Goal: Transaction & Acquisition: Purchase product/service

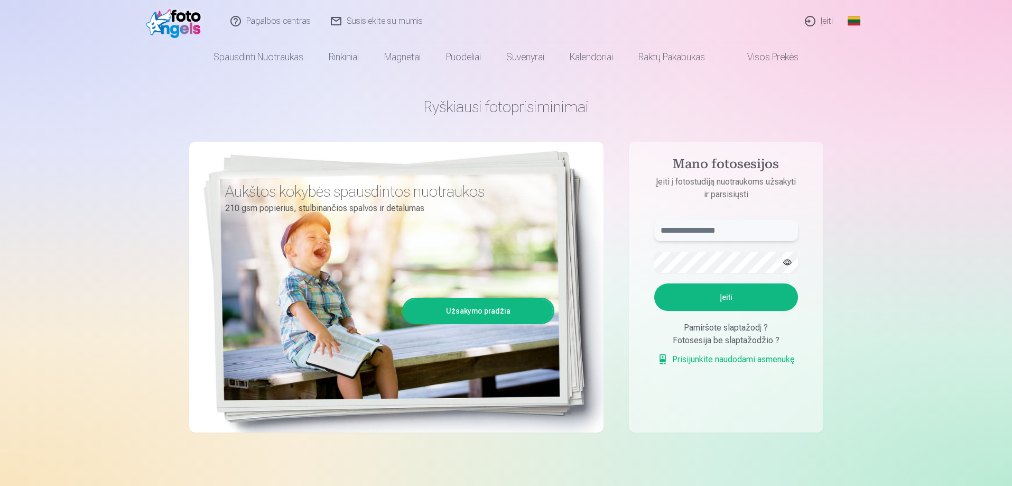
type input "**********"
click at [715, 292] on button "Įeiti" at bounding box center [726, 296] width 144 height 27
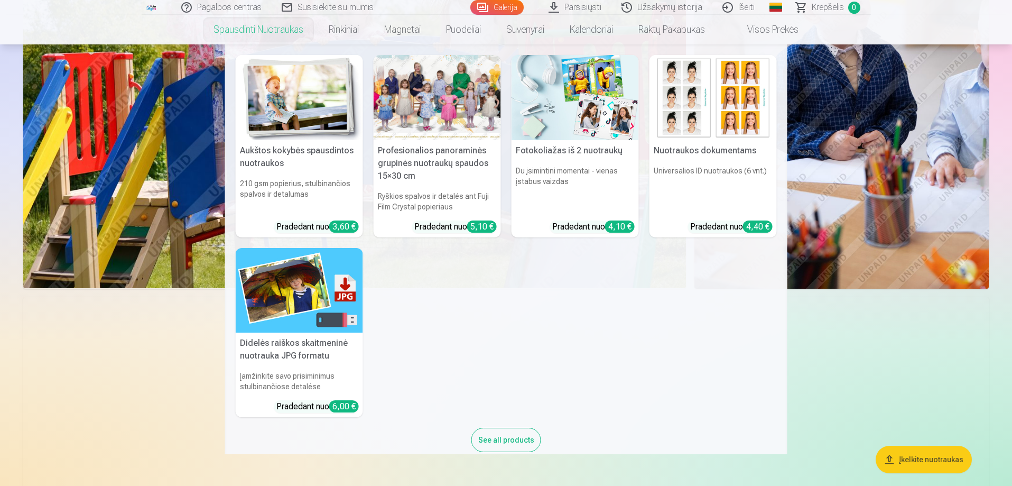
scroll to position [3435, 0]
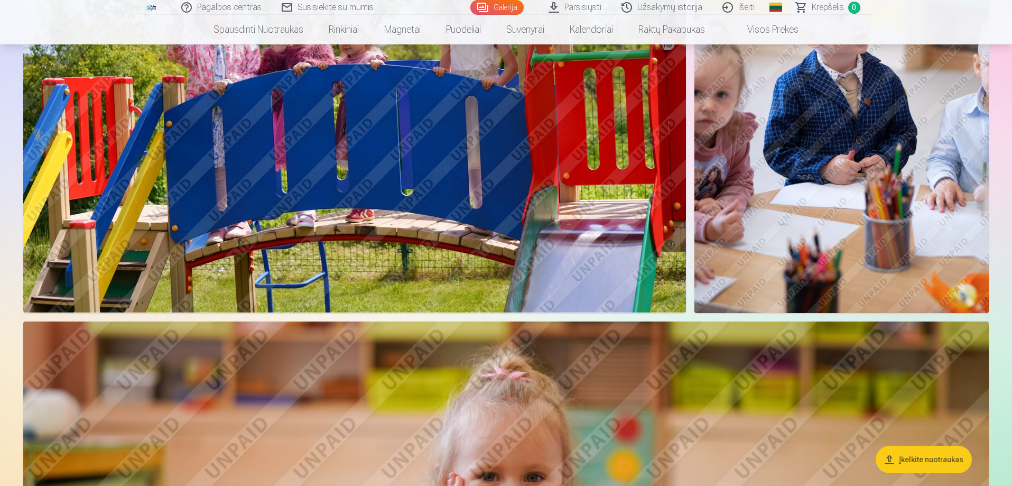
click at [670, 5] on link "Užsakymų istorija" at bounding box center [662, 7] width 101 height 15
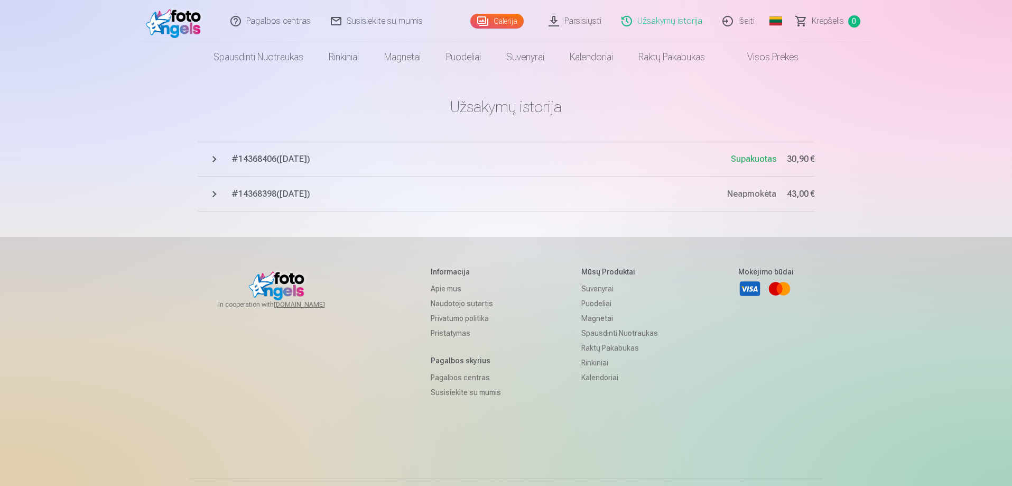
click at [237, 156] on span "# 14368406 ( [DATE] )" at bounding box center [480, 159] width 499 height 13
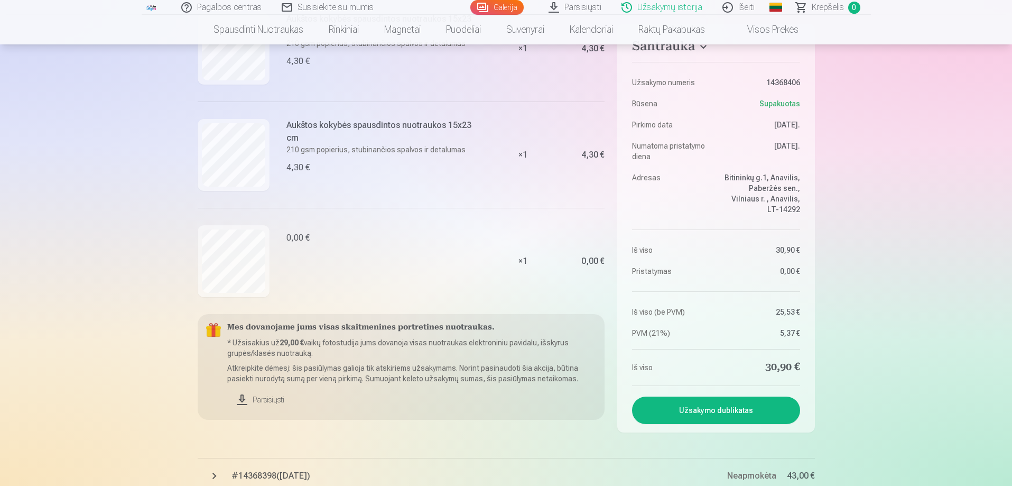
scroll to position [793, 0]
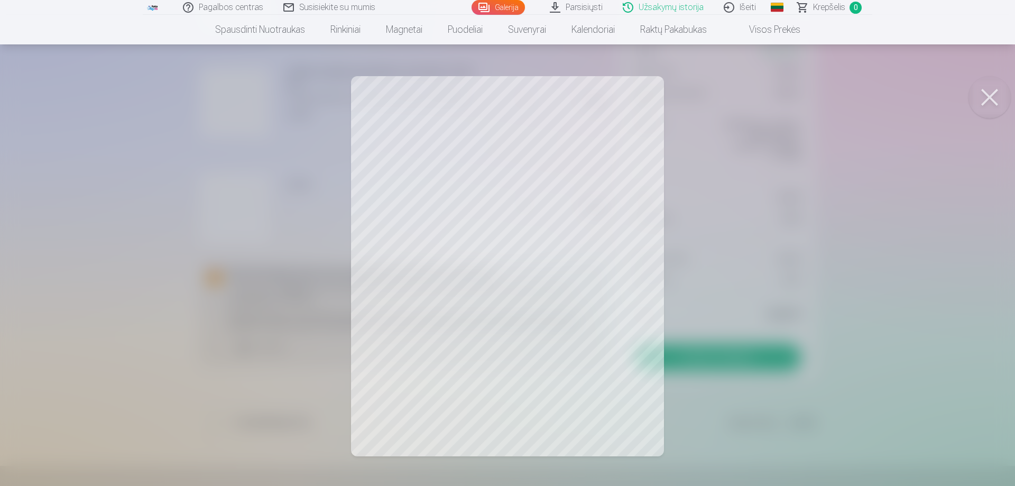
click at [1001, 94] on button at bounding box center [989, 97] width 42 height 42
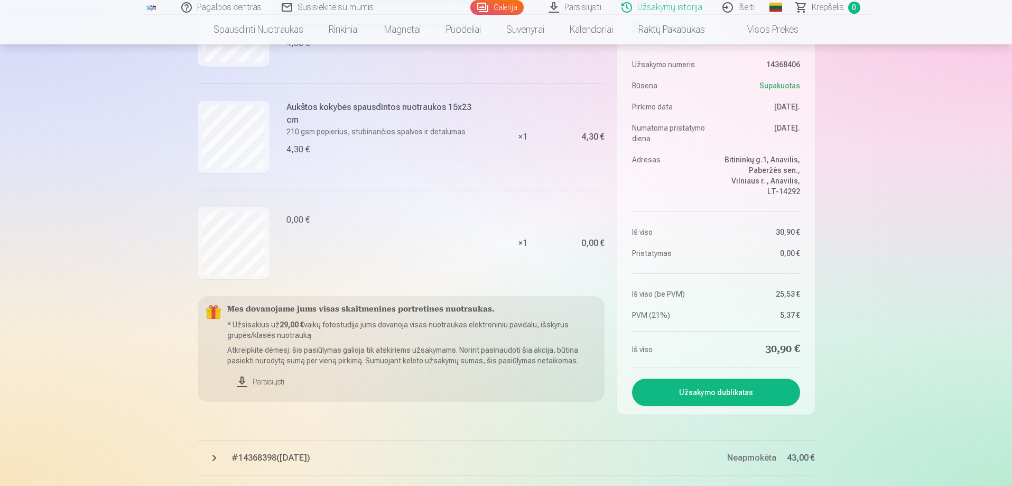
scroll to position [740, 0]
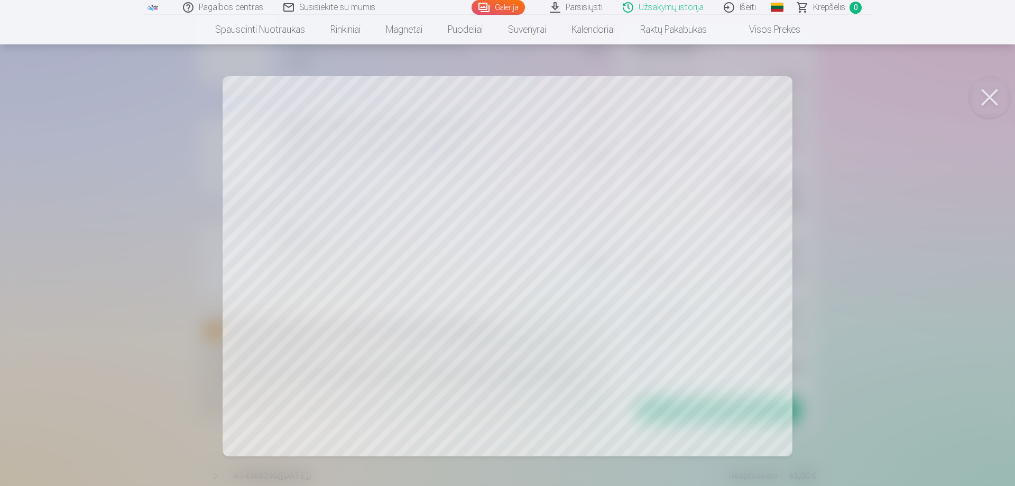
click at [993, 92] on button at bounding box center [989, 97] width 42 height 42
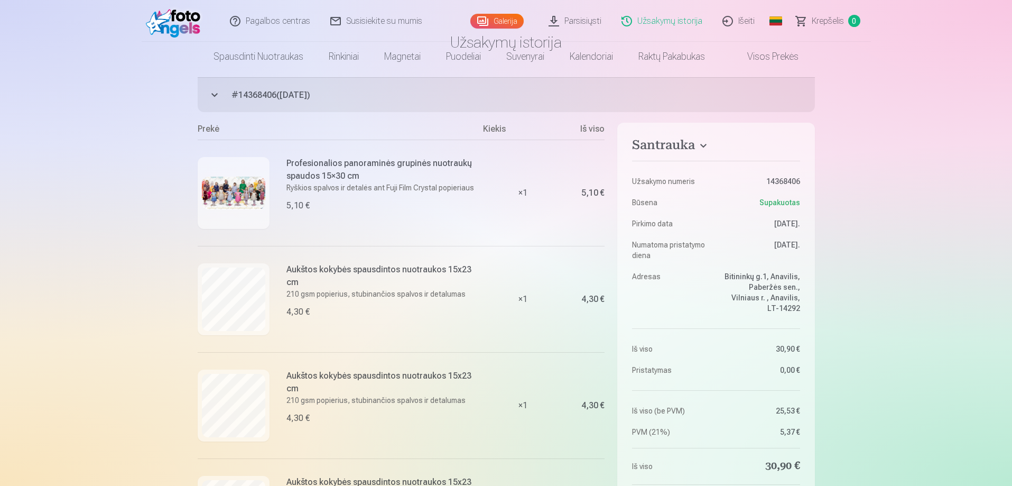
scroll to position [0, 0]
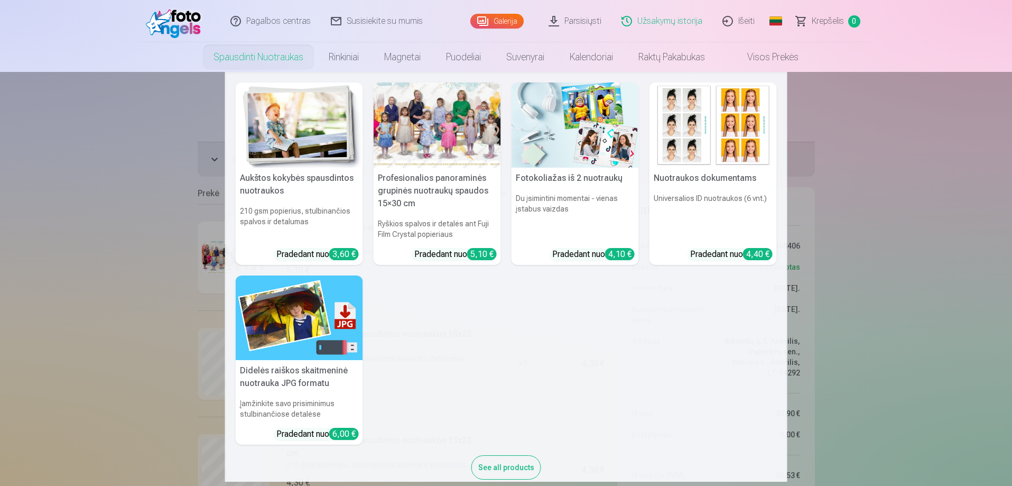
click at [424, 184] on h5 "Profesionalios panoraminės grupinės nuotraukų spaudos 15×30 cm" at bounding box center [437, 191] width 127 height 47
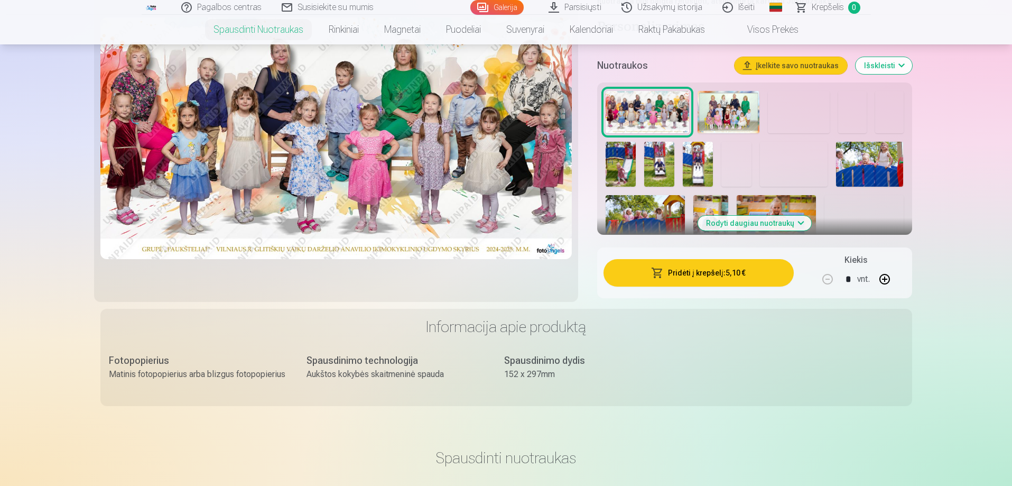
scroll to position [264, 0]
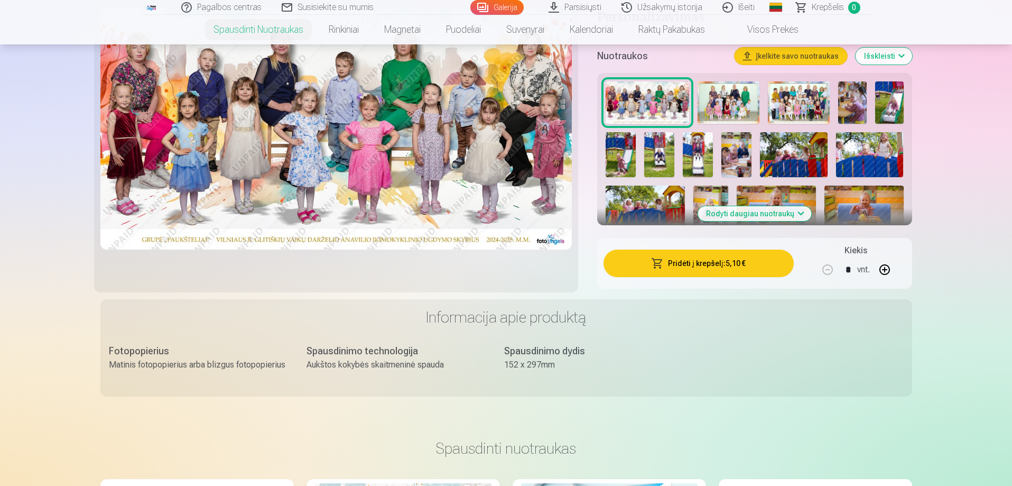
click at [746, 214] on button "Rodyti daugiau nuotraukų" at bounding box center [755, 213] width 114 height 15
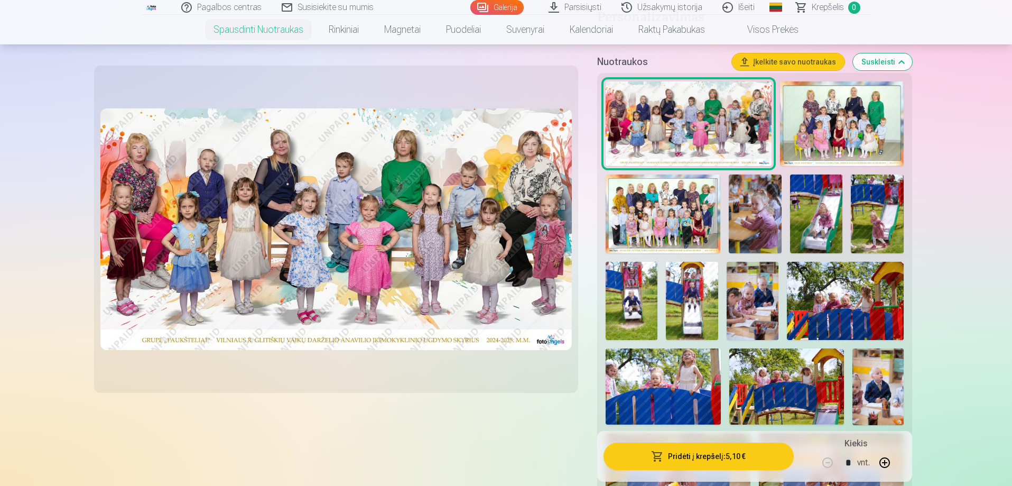
click at [757, 209] on img at bounding box center [755, 213] width 53 height 79
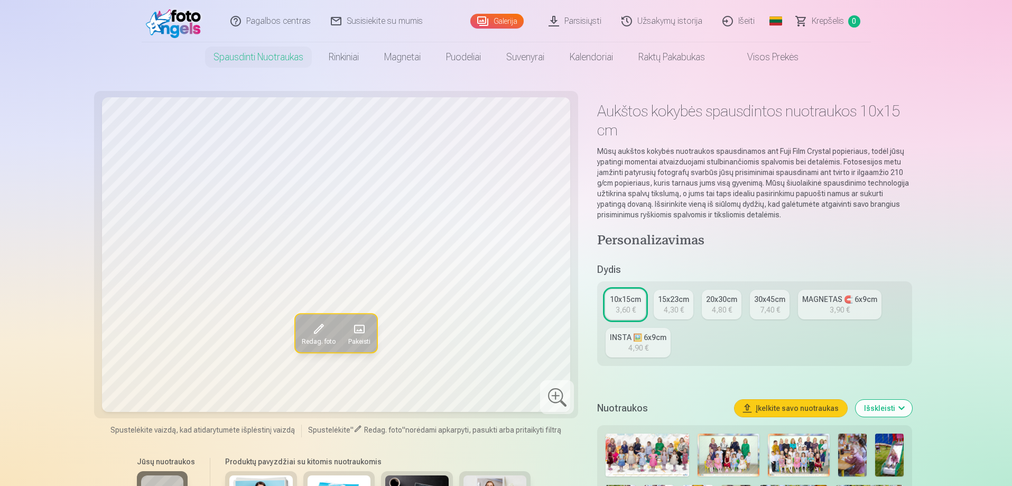
click at [664, 305] on div "4,30 €" at bounding box center [674, 309] width 20 height 11
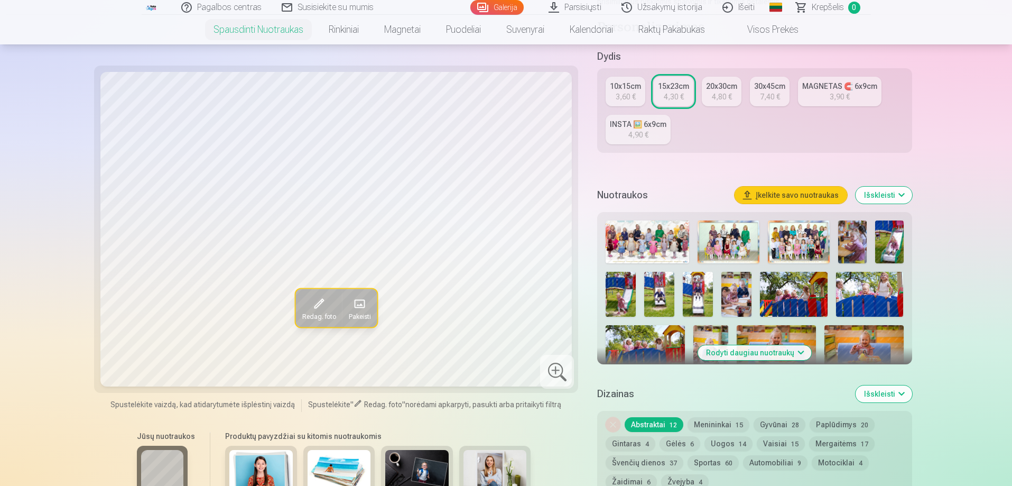
scroll to position [264, 0]
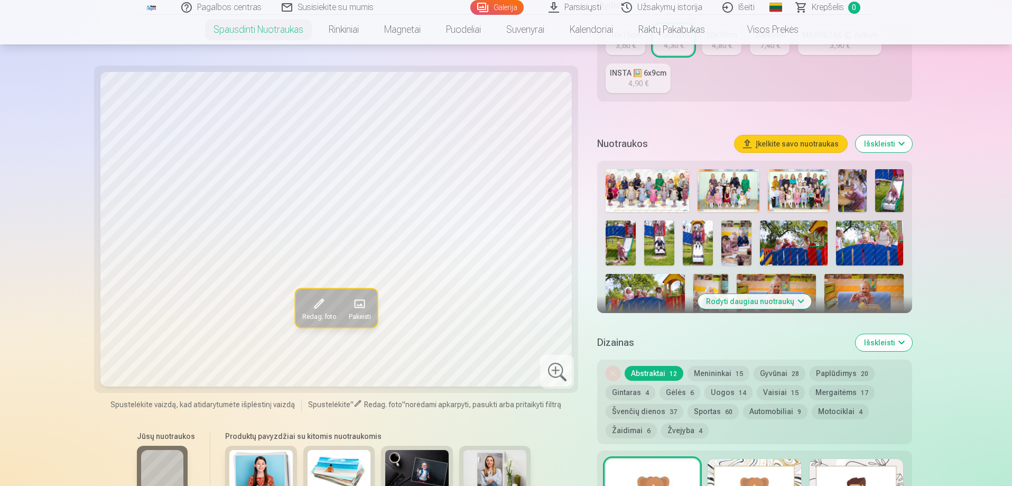
click at [496, 459] on img at bounding box center [494, 471] width 63 height 42
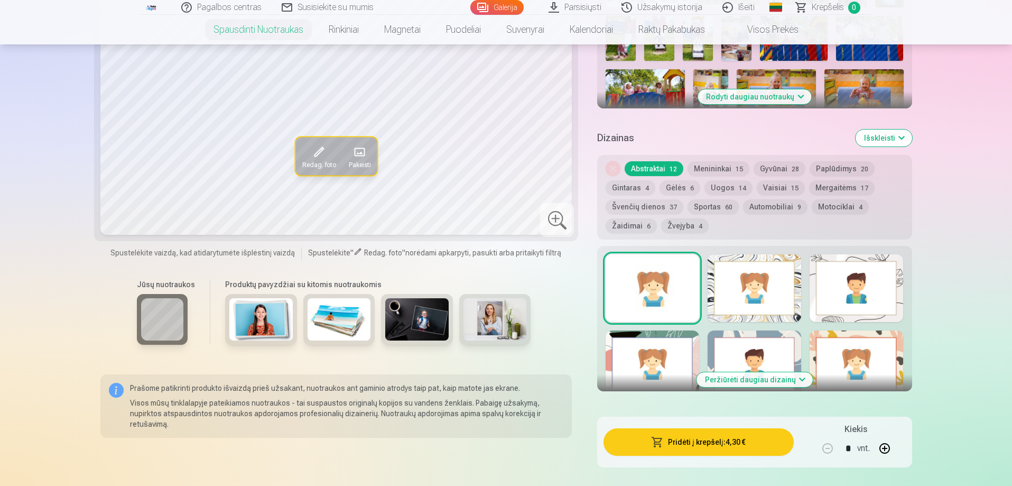
scroll to position [528, 0]
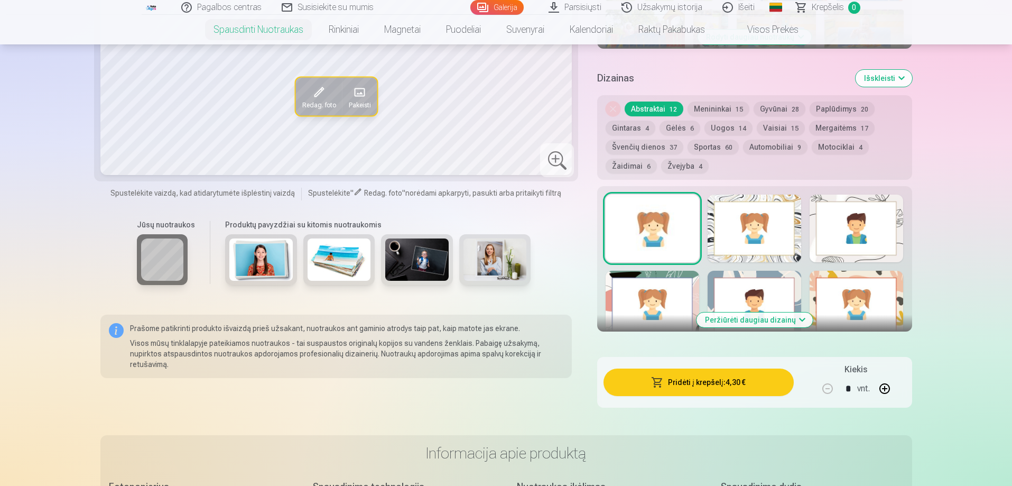
click at [775, 216] on div at bounding box center [755, 228] width 94 height 68
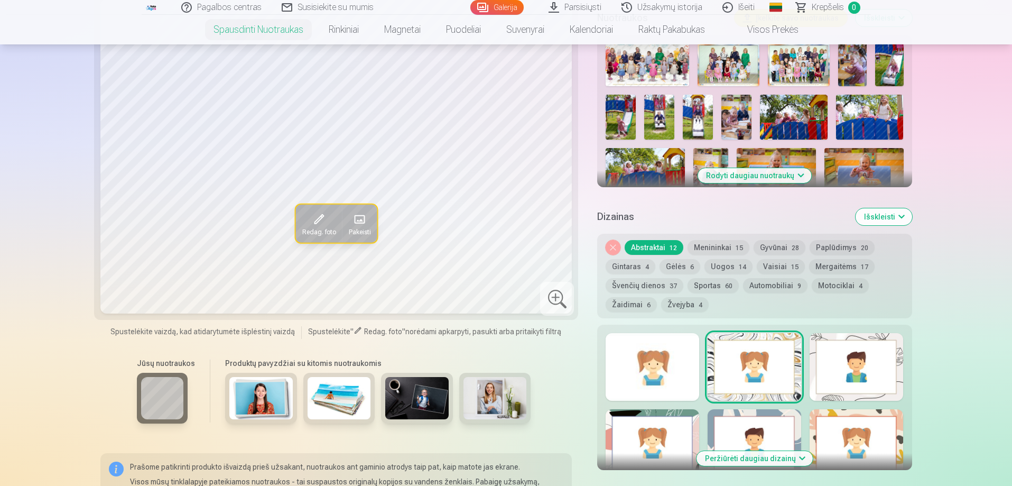
scroll to position [423, 0]
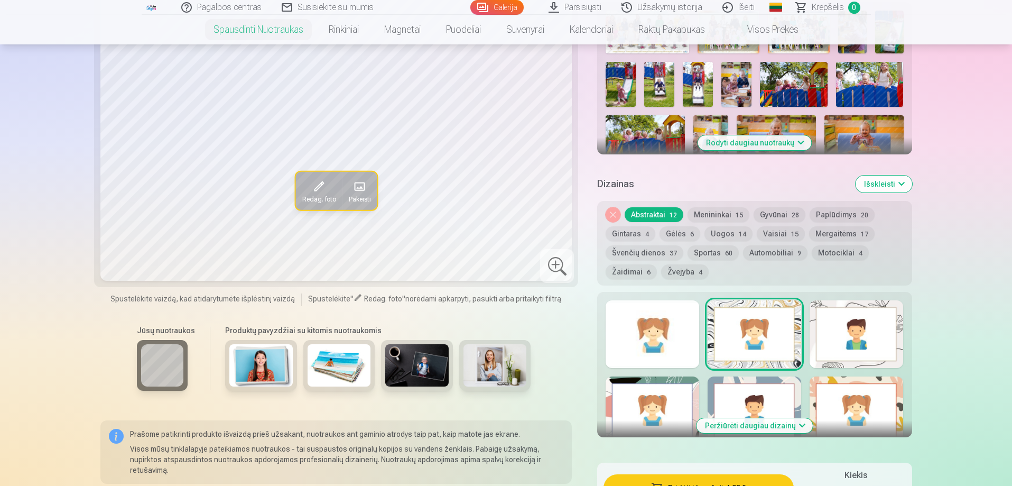
click at [829, 418] on div at bounding box center [857, 410] width 94 height 68
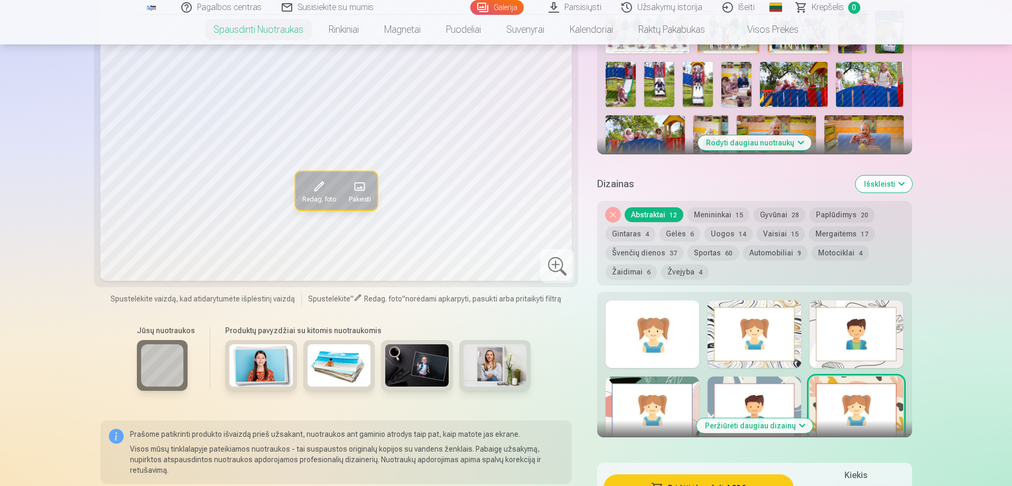
click at [717, 214] on button "Menininkai 15" at bounding box center [719, 214] width 62 height 15
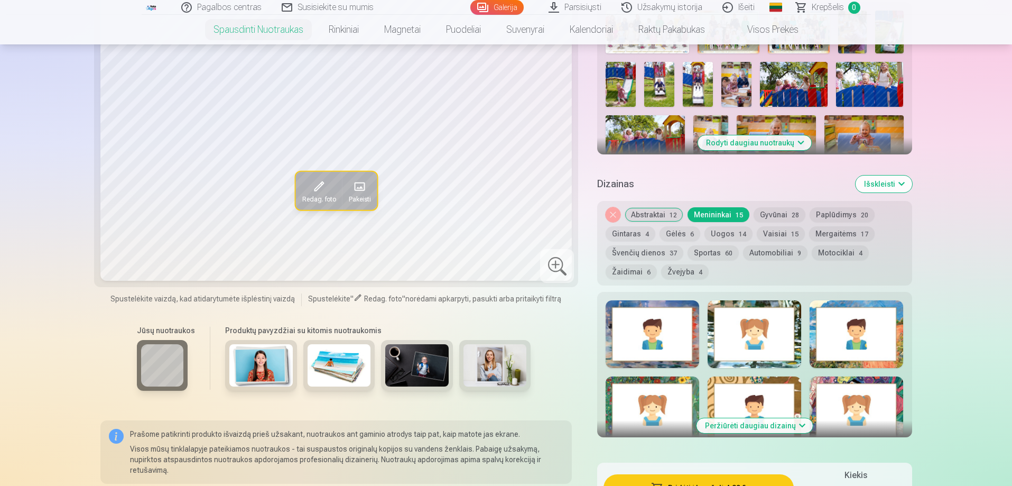
click at [772, 332] on div at bounding box center [755, 334] width 94 height 68
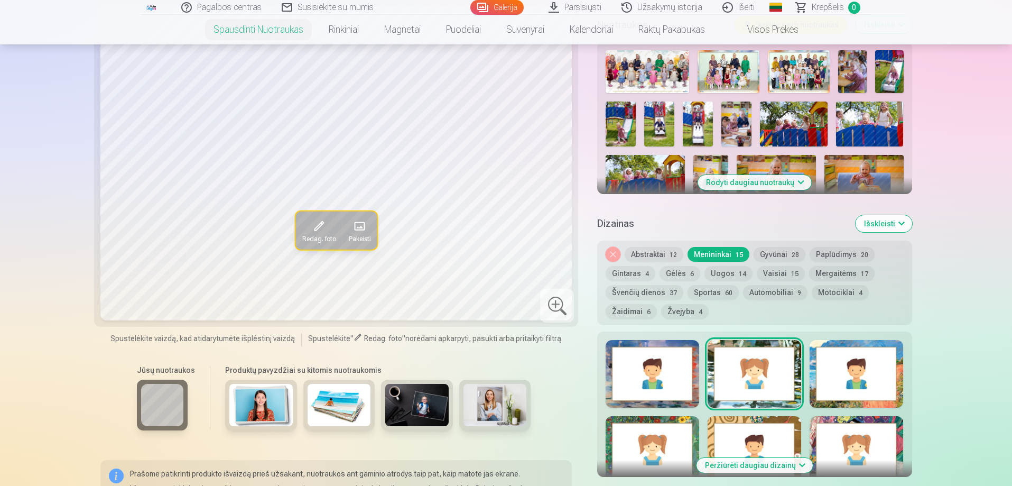
scroll to position [211, 0]
